Goal: Task Accomplishment & Management: Complete application form

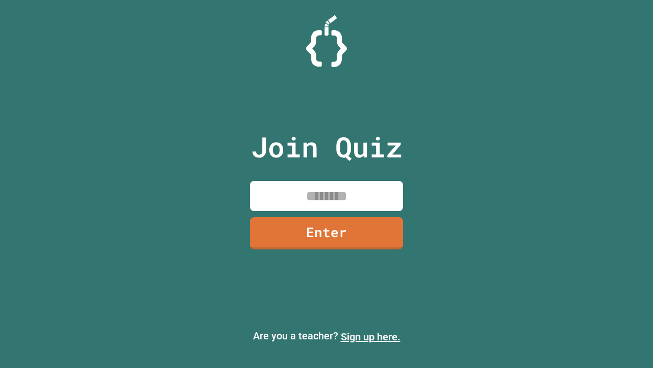
click at [371, 336] on link "Sign up here." at bounding box center [371, 336] width 60 height 12
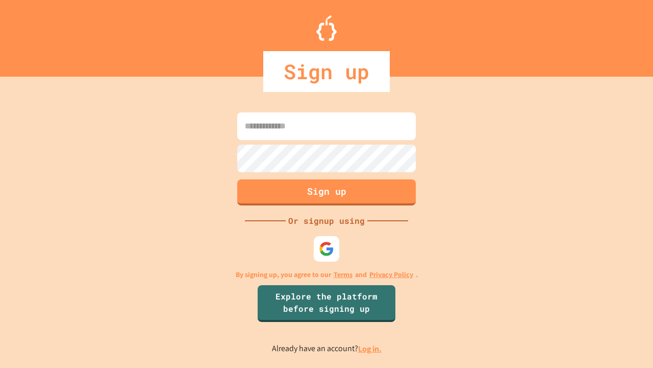
click at [371, 348] on link "Log in." at bounding box center [369, 348] width 23 height 11
